Goal: Transaction & Acquisition: Purchase product/service

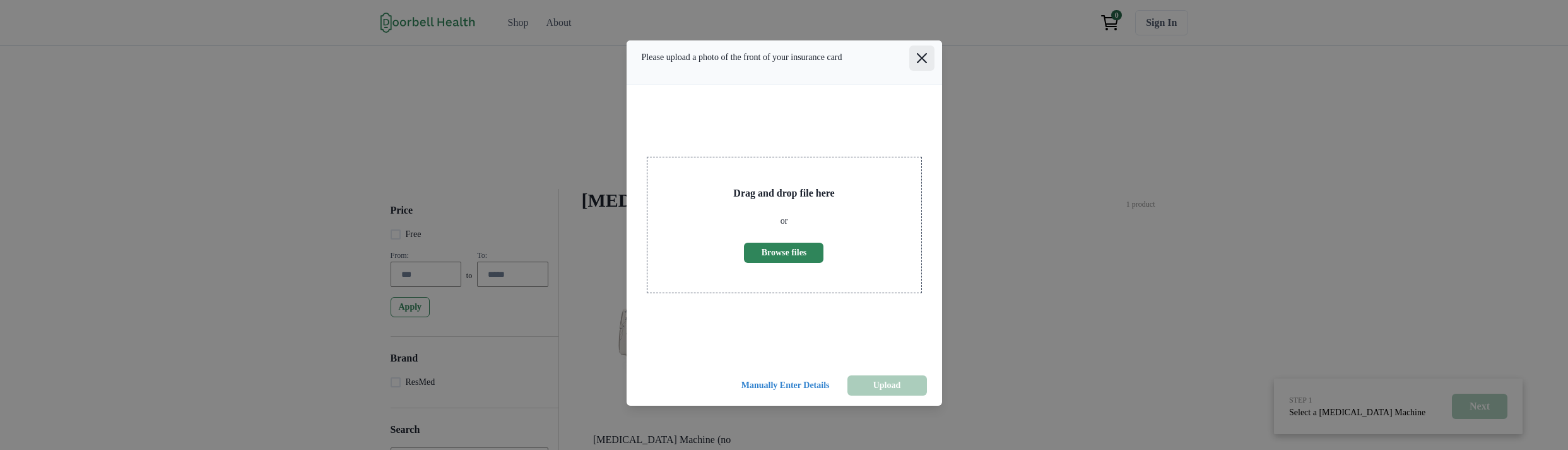
click at [920, 70] on button "Close" at bounding box center [922, 58] width 25 height 25
click at [918, 63] on icon "Close" at bounding box center [922, 58] width 10 height 10
